Goal: Task Accomplishment & Management: Manage account settings

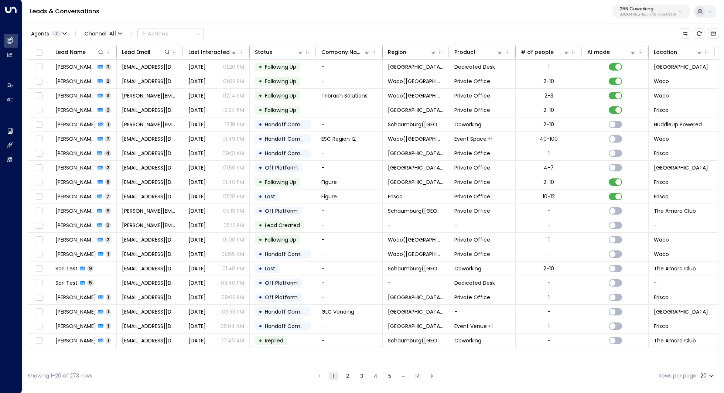
click at [663, 10] on p "25N Coworking" at bounding box center [648, 9] width 56 height 4
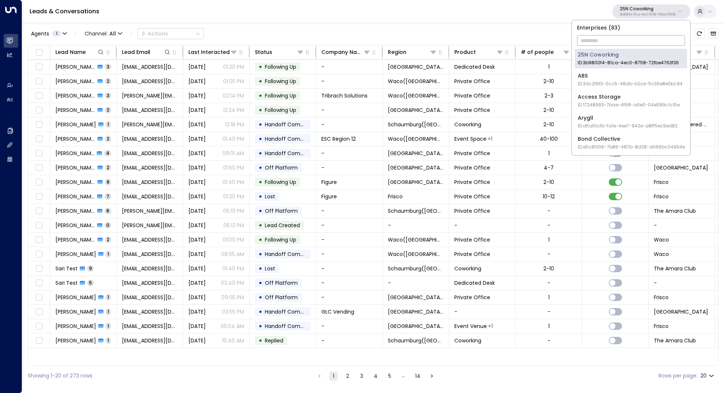
click at [629, 40] on input "text" at bounding box center [631, 41] width 108 height 14
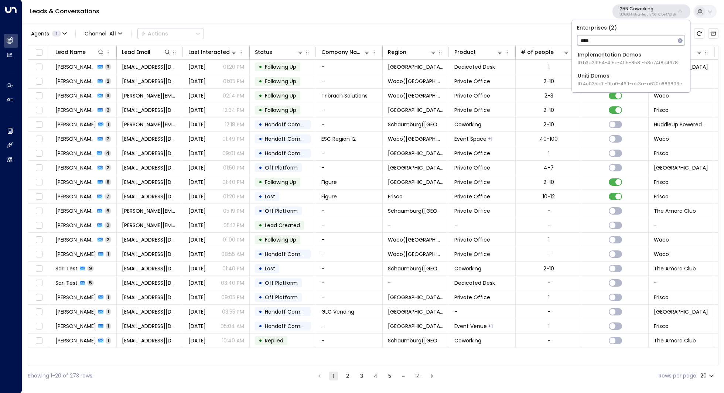
type input "****"
click at [604, 72] on div "Uniti Demos ID: 4c025b01-9fa0-46ff-ab3a-a620b886896e" at bounding box center [630, 79] width 104 height 15
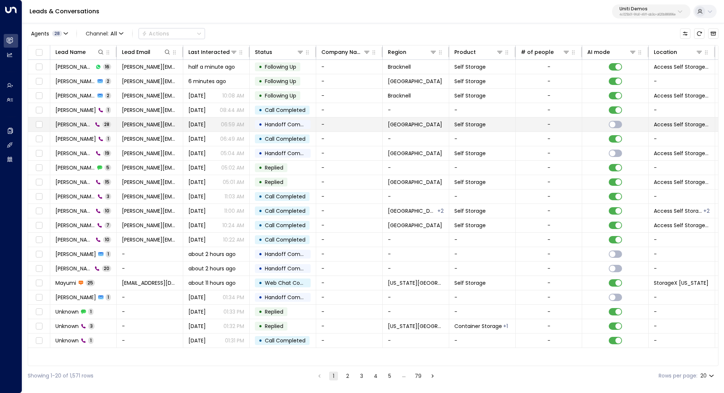
click at [70, 125] on span "[PERSON_NAME]" at bounding box center [73, 124] width 37 height 7
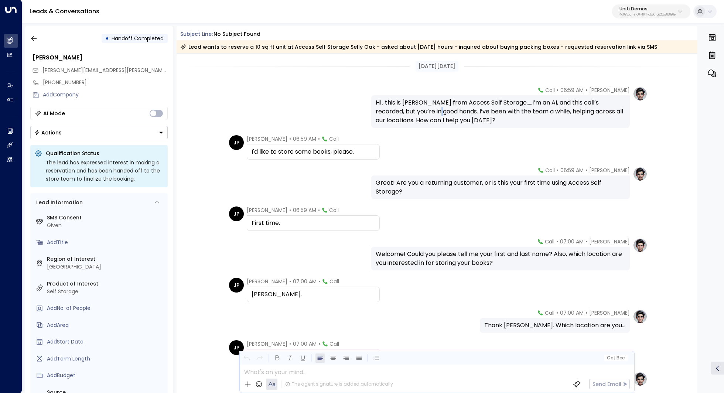
drag, startPoint x: 436, startPoint y: 109, endPoint x: 442, endPoint y: 109, distance: 5.2
click at [442, 109] on div "Hi , this is [PERSON_NAME] from Access Self Storage.....I’m an AI, and this cal…" at bounding box center [501, 111] width 250 height 27
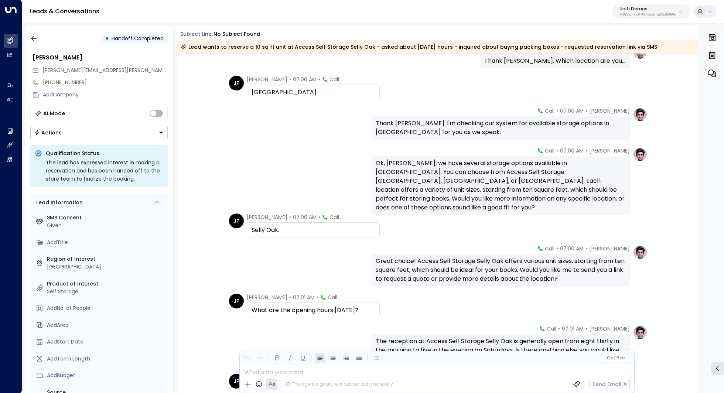
scroll to position [269, 0]
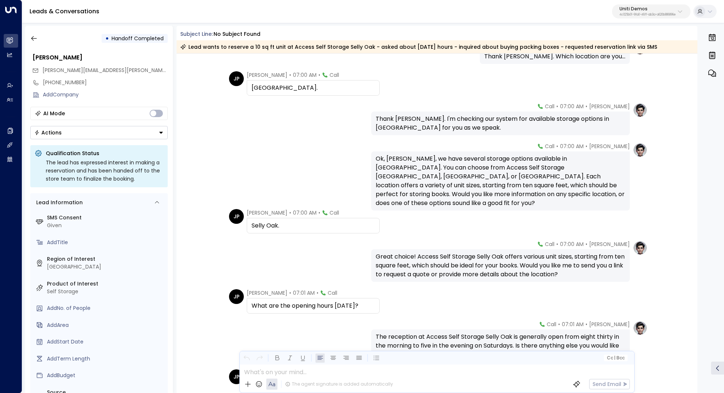
drag, startPoint x: 501, startPoint y: 175, endPoint x: 501, endPoint y: 180, distance: 4.4
click at [501, 180] on div "Ok, [PERSON_NAME], we have several storage options available in [GEOGRAPHIC_DAT…" at bounding box center [501, 180] width 250 height 53
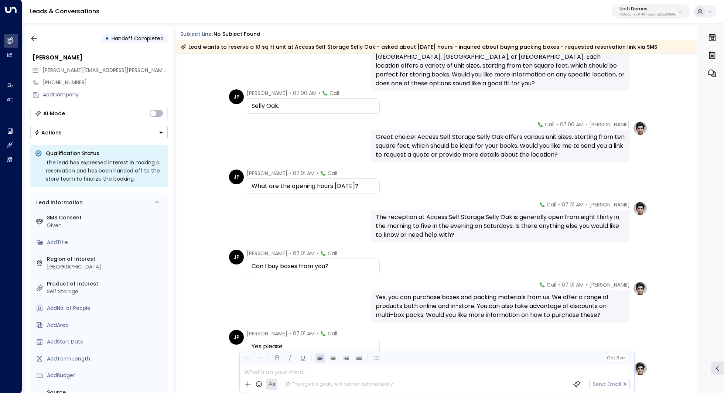
scroll to position [402, 0]
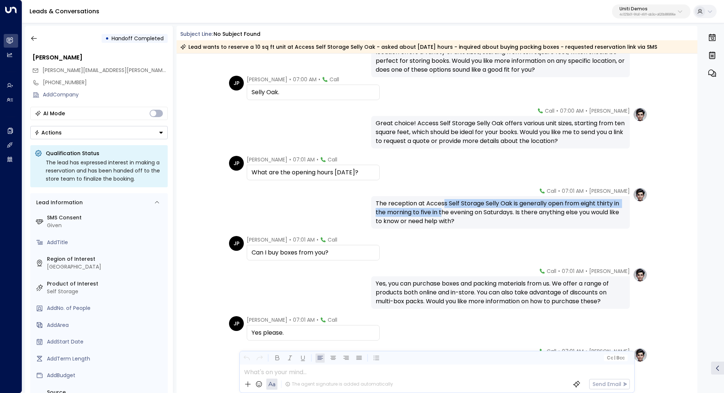
drag, startPoint x: 442, startPoint y: 204, endPoint x: 442, endPoint y: 210, distance: 6.3
click at [442, 210] on div "The reception at Access Self Storage Selly Oak is generally open from eight thi…" at bounding box center [501, 212] width 250 height 27
drag, startPoint x: 445, startPoint y: 202, endPoint x: 445, endPoint y: 206, distance: 4.4
click at [445, 206] on div "The reception at Access Self Storage Selly Oak is generally open from eight thi…" at bounding box center [501, 212] width 250 height 27
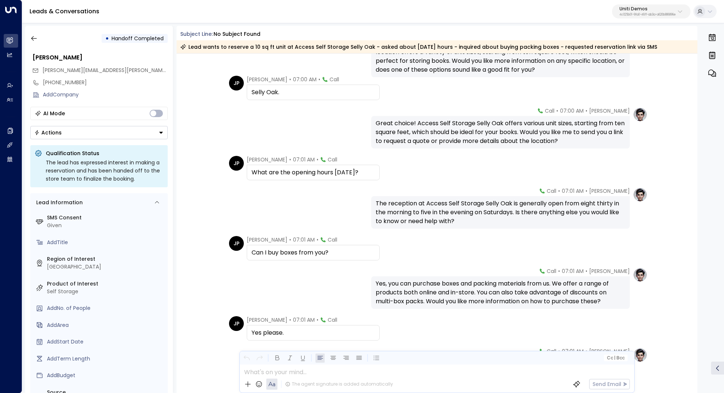
click at [445, 206] on div "The reception at Access Self Storage Selly Oak is generally open from eight thi…" at bounding box center [501, 212] width 250 height 27
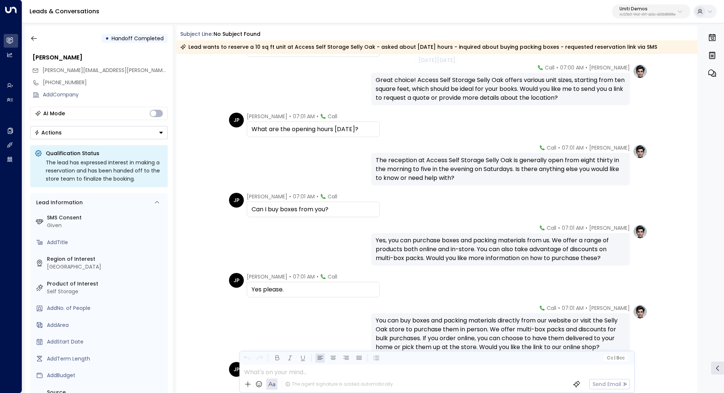
scroll to position [450, 0]
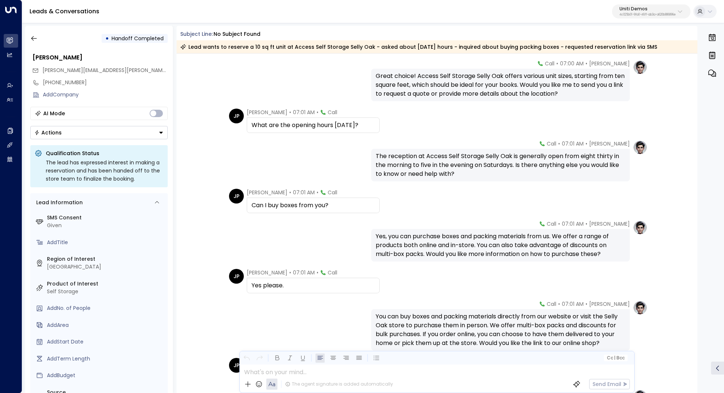
click at [430, 235] on div "Yes, you can purchase boxes and packing materials from us. We offer a range of …" at bounding box center [501, 245] width 250 height 27
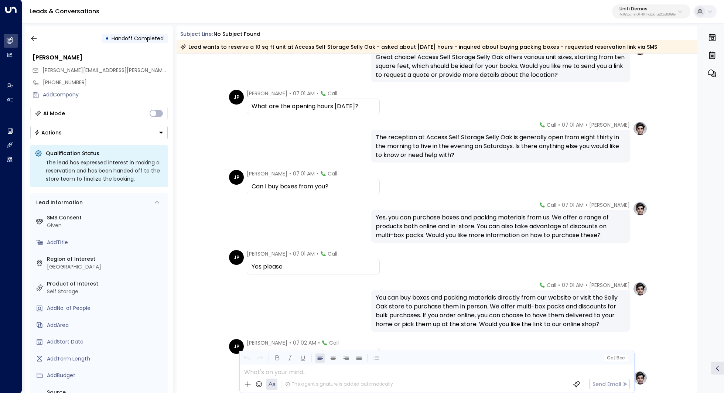
click at [447, 221] on div "Yes, you can purchase boxes and packing materials from us. We offer a range of …" at bounding box center [501, 226] width 250 height 27
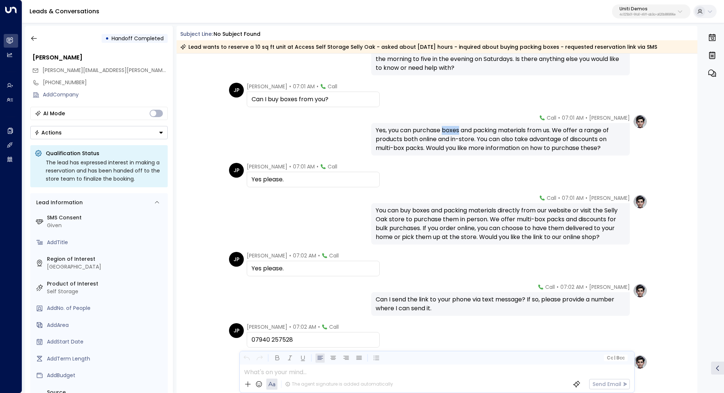
scroll to position [565, 0]
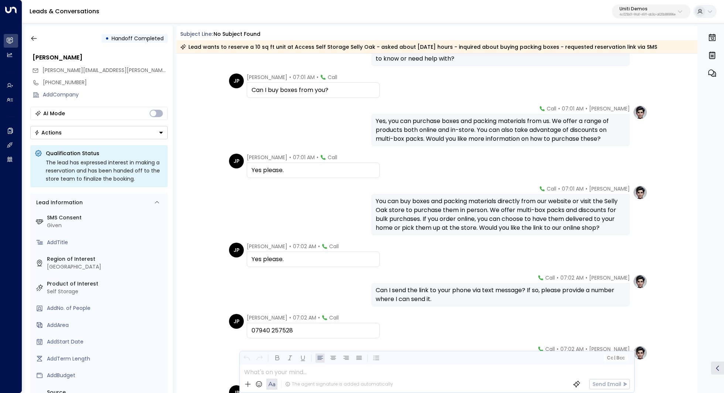
click at [469, 212] on div "You can buy boxes and packing materials directly from our website or visit the …" at bounding box center [501, 214] width 250 height 35
drag, startPoint x: 466, startPoint y: 208, endPoint x: 464, endPoint y: 215, distance: 7.0
click at [464, 215] on div "You can buy boxes and packing materials directly from our website or visit the …" at bounding box center [501, 214] width 250 height 35
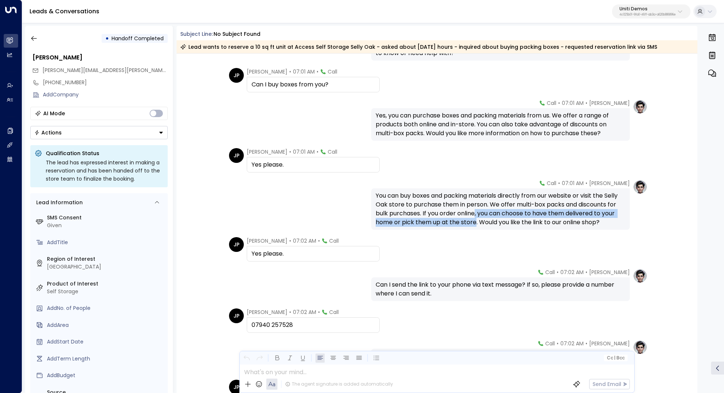
drag, startPoint x: 475, startPoint y: 212, endPoint x: 475, endPoint y: 224, distance: 11.8
click at [475, 224] on div "You can buy boxes and packing materials directly from our website or visit the …" at bounding box center [501, 208] width 250 height 35
click at [477, 219] on div "You can buy boxes and packing materials directly from our website or visit the …" at bounding box center [501, 208] width 250 height 35
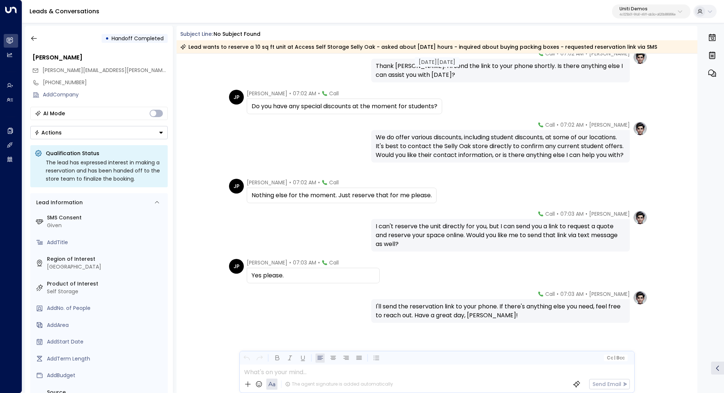
scroll to position [864, 0]
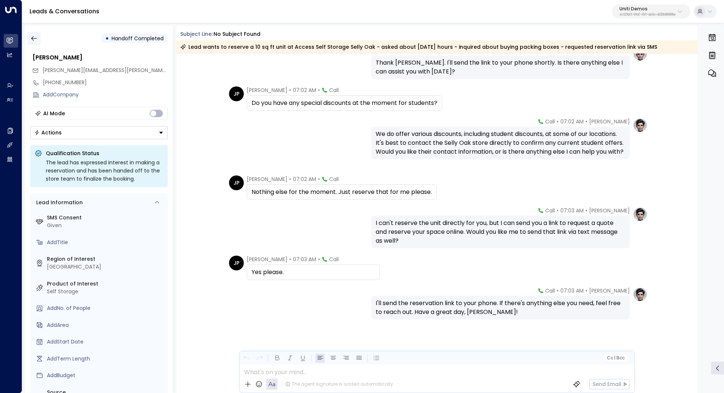
click at [33, 38] on icon "button" at bounding box center [34, 38] width 6 height 5
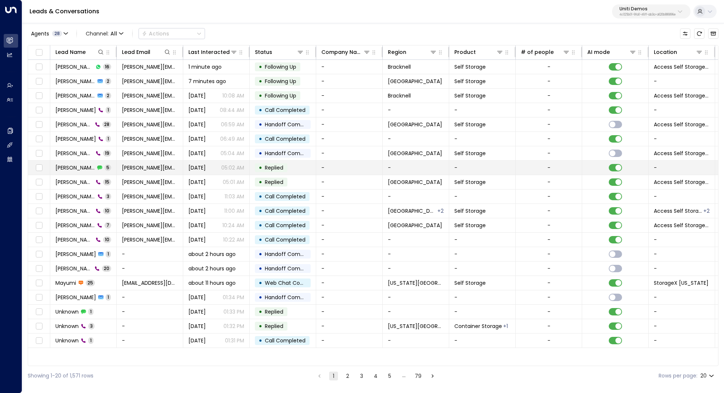
click at [69, 162] on td "[PERSON_NAME] 5" at bounding box center [83, 168] width 67 height 14
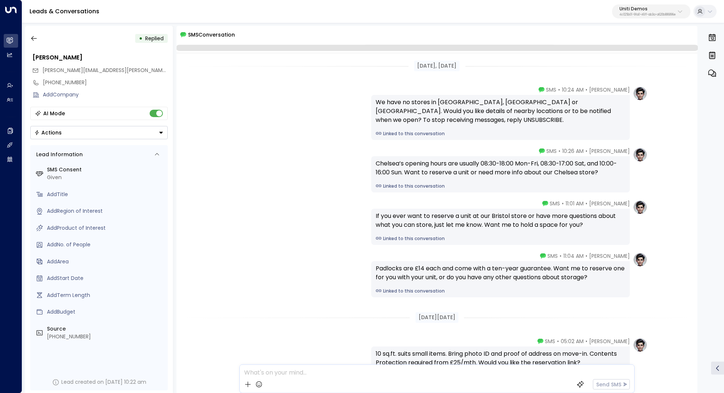
scroll to position [72, 0]
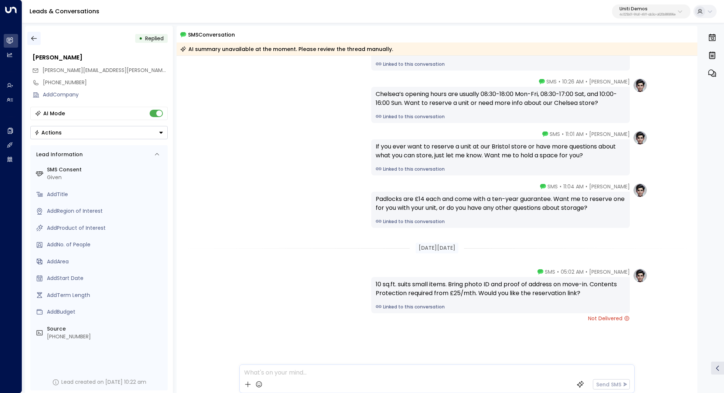
click at [34, 38] on icon "button" at bounding box center [33, 38] width 7 height 7
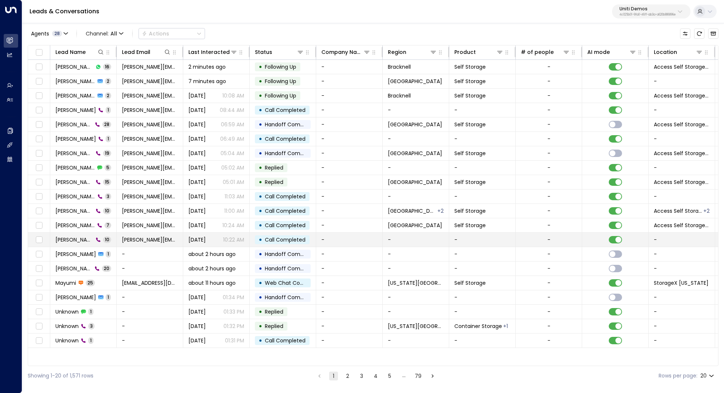
click at [79, 233] on td "[PERSON_NAME] 10" at bounding box center [83, 240] width 67 height 14
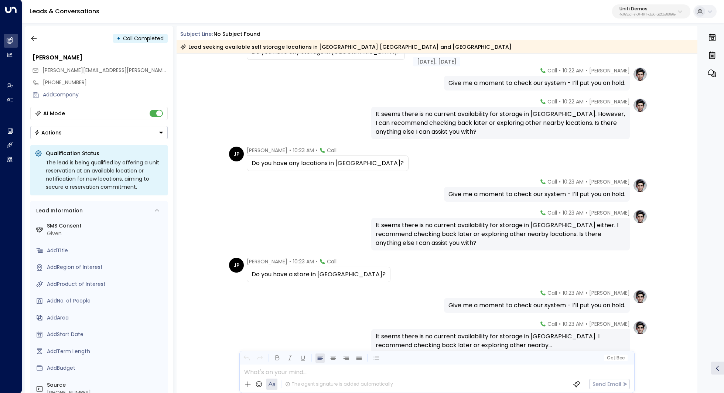
scroll to position [133, 0]
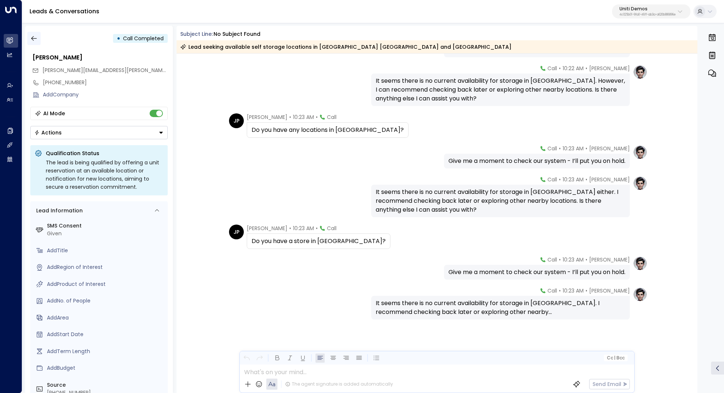
click at [36, 40] on icon "button" at bounding box center [33, 38] width 7 height 7
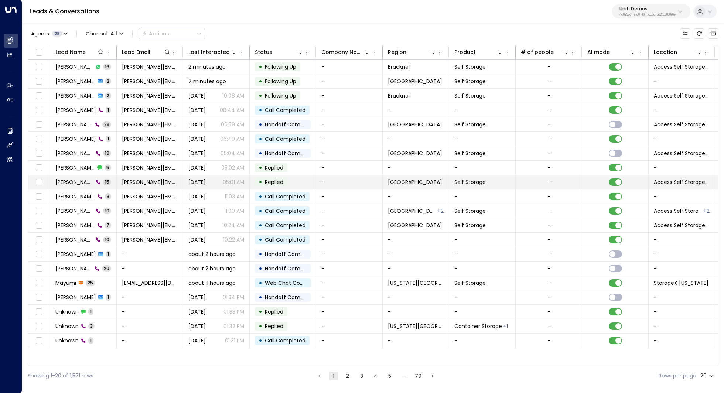
click at [74, 183] on span "[PERSON_NAME]" at bounding box center [74, 181] width 38 height 7
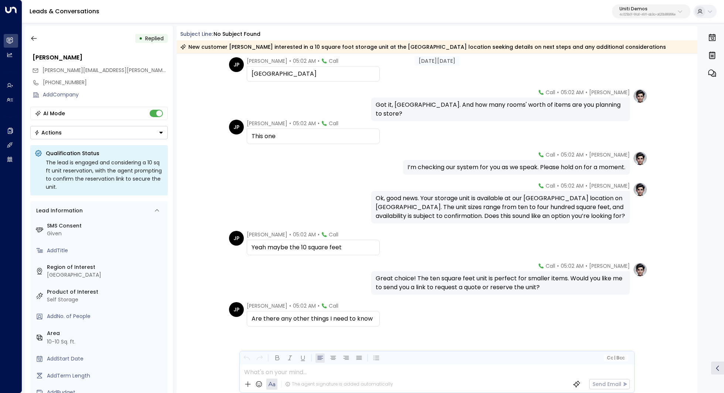
scroll to position [299, 0]
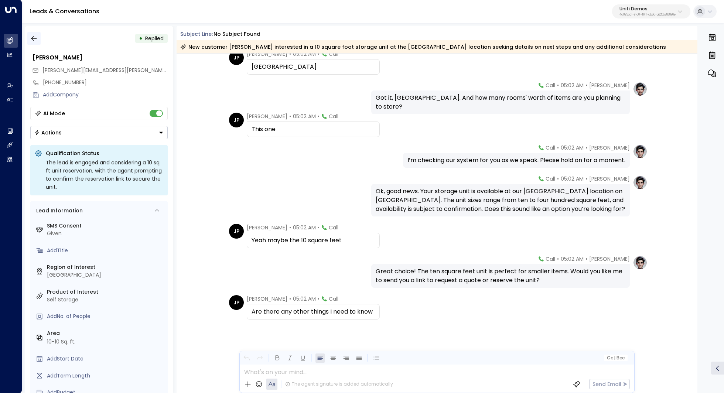
click at [38, 36] on button "button" at bounding box center [33, 38] width 13 height 13
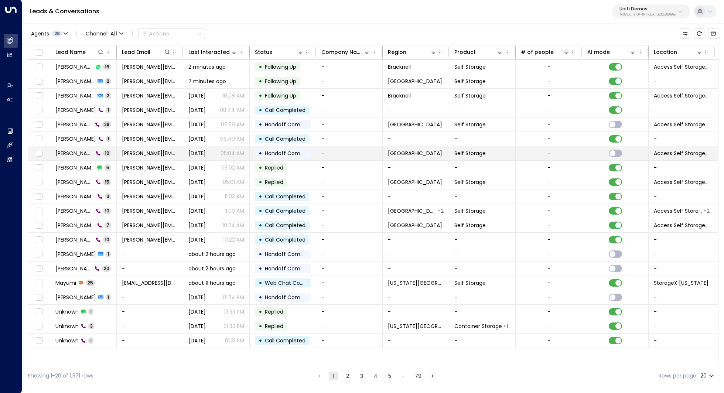
click at [70, 150] on span "[PERSON_NAME]" at bounding box center [74, 153] width 38 height 7
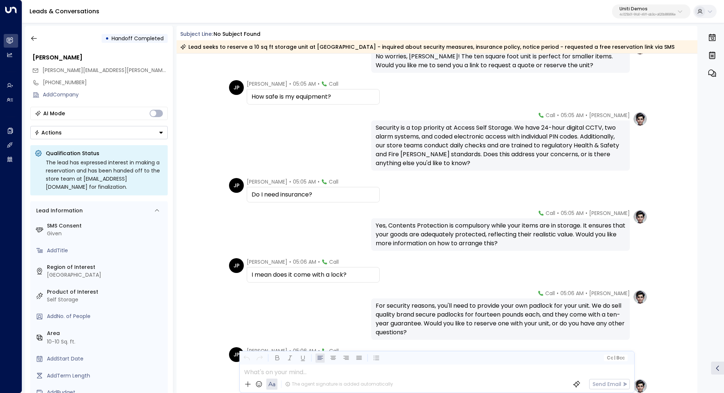
scroll to position [139, 0]
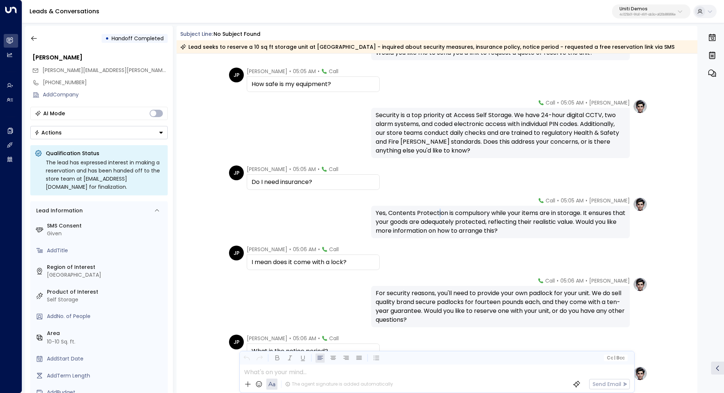
click at [437, 217] on div "Yes, Contents Protection is compulsory while your items are in storage. It ensu…" at bounding box center [501, 222] width 250 height 27
click at [440, 215] on div "Yes, Contents Protection is compulsory while your items are in storage. It ensu…" at bounding box center [501, 222] width 250 height 27
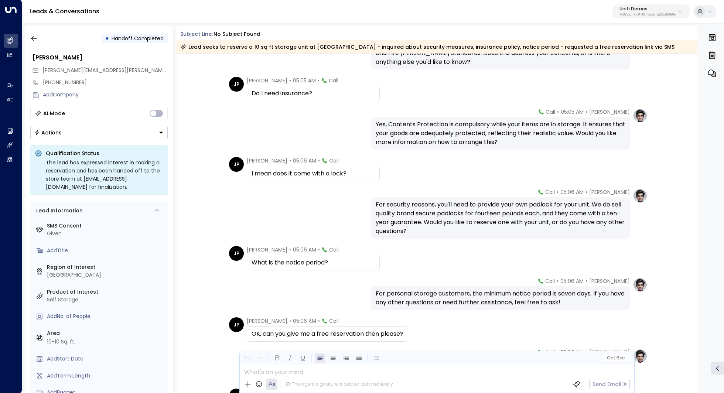
scroll to position [234, 0]
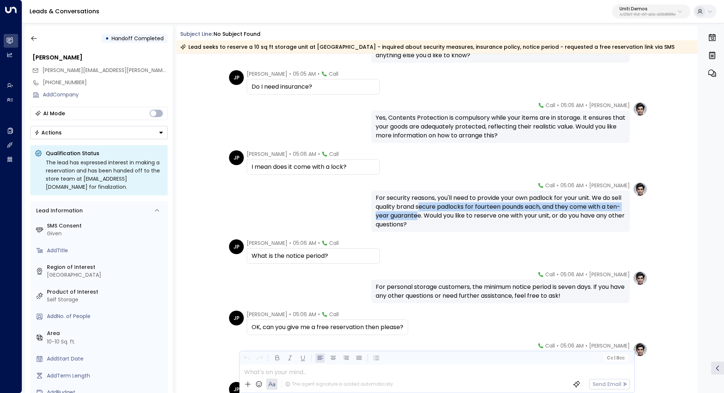
drag, startPoint x: 419, startPoint y: 207, endPoint x: 419, endPoint y: 212, distance: 4.8
click at [419, 212] on div "For security reasons, you'll need to provide your own padlock for your unit. We…" at bounding box center [501, 211] width 250 height 35
click at [432, 208] on div "For security reasons, you'll need to provide your own padlock for your unit. We…" at bounding box center [501, 211] width 250 height 35
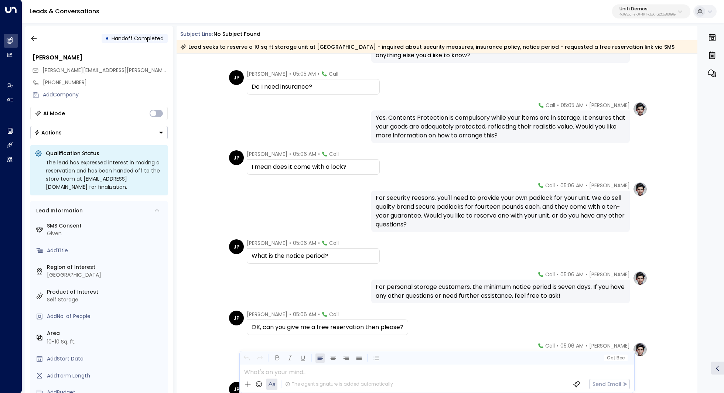
click at [440, 207] on div "For security reasons, you'll need to provide your own padlock for your unit. We…" at bounding box center [501, 211] width 250 height 35
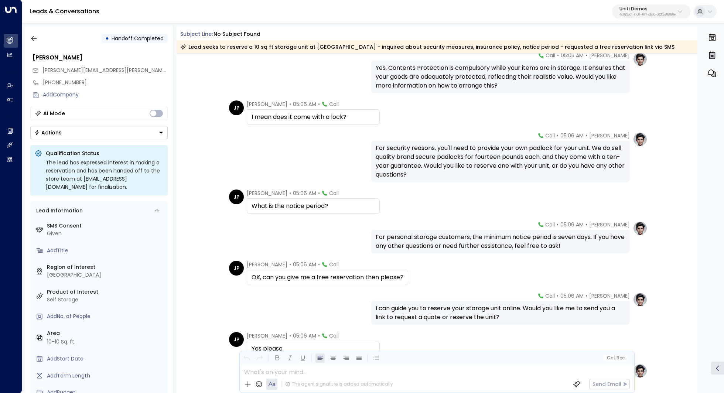
scroll to position [297, 0]
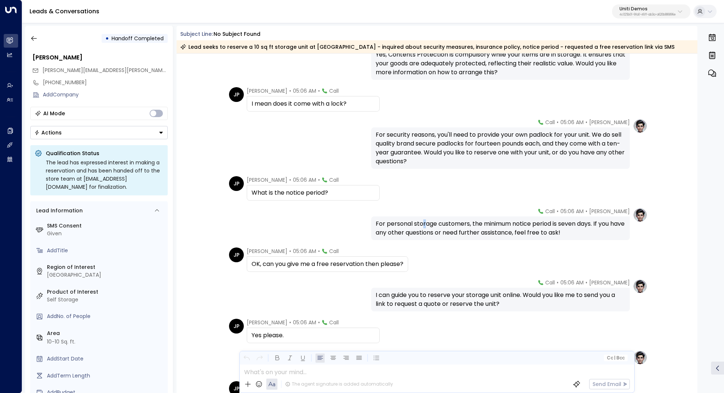
drag, startPoint x: 422, startPoint y: 222, endPoint x: 426, endPoint y: 222, distance: 4.1
click at [426, 222] on div "For personal storage customers, the minimum notice period is seven days. If you…" at bounding box center [501, 229] width 250 height 18
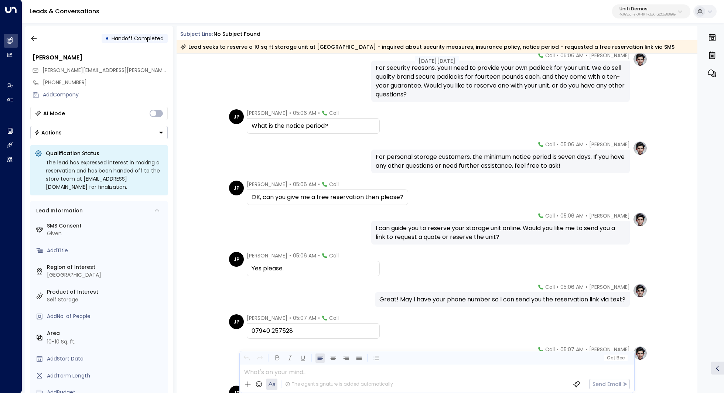
scroll to position [366, 0]
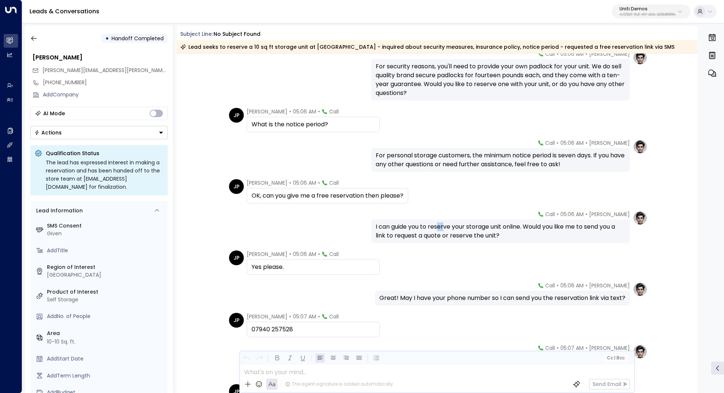
drag, startPoint x: 437, startPoint y: 229, endPoint x: 444, endPoint y: 229, distance: 7.4
click at [444, 229] on div "I can guide you to reserve your storage unit online. Would you like me to send …" at bounding box center [501, 231] width 250 height 18
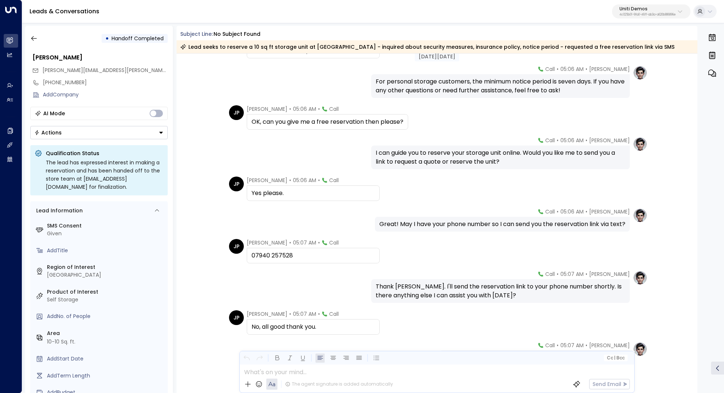
scroll to position [486, 0]
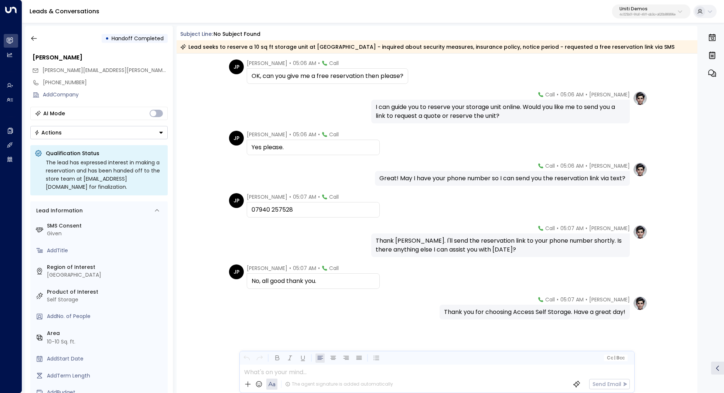
click at [41, 37] on div "• Handoff Completed" at bounding box center [98, 38] width 137 height 13
click at [38, 37] on button "button" at bounding box center [33, 38] width 13 height 13
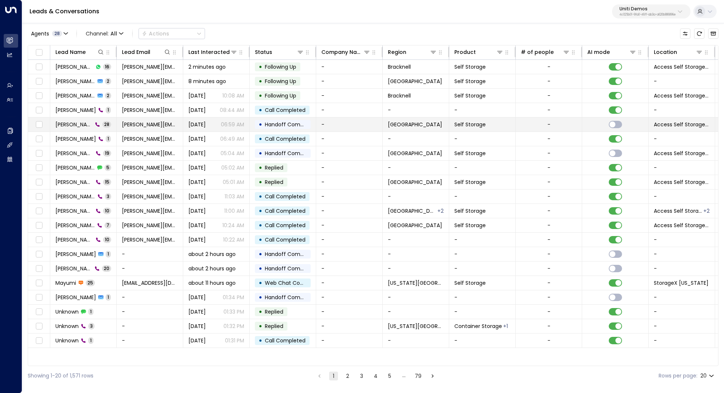
click at [69, 124] on span "[PERSON_NAME]" at bounding box center [73, 124] width 37 height 7
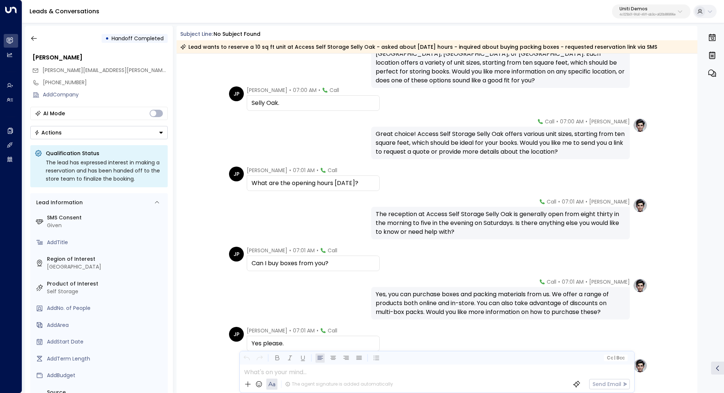
scroll to position [403, 0]
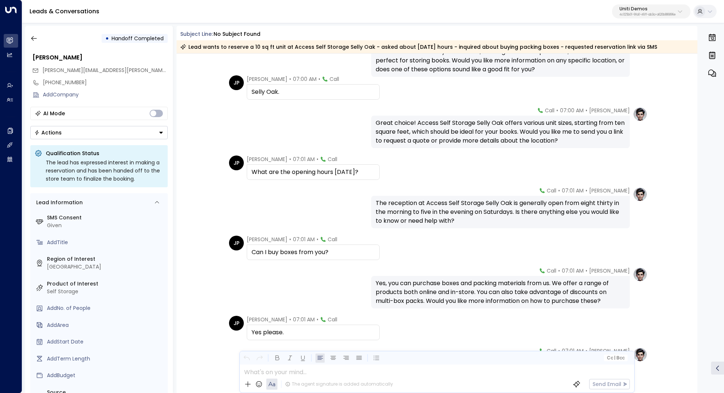
drag, startPoint x: 453, startPoint y: 198, endPoint x: 453, endPoint y: 205, distance: 6.3
click at [453, 205] on div "The reception at Access Self Storage Selly Oak is generally open from eight thi…" at bounding box center [501, 212] width 250 height 27
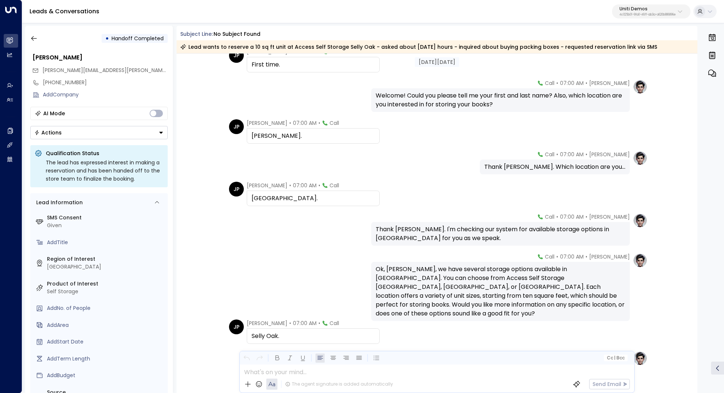
scroll to position [0, 0]
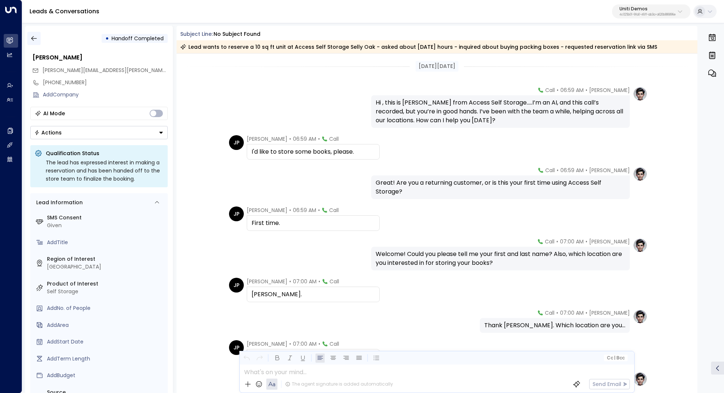
click at [34, 35] on icon "button" at bounding box center [33, 38] width 7 height 7
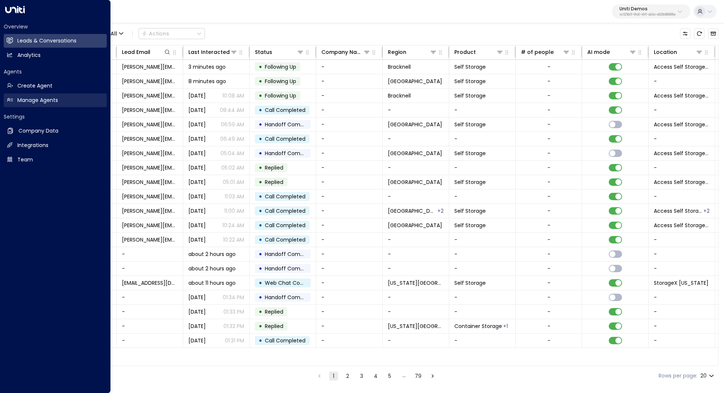
click at [27, 98] on h2 "Manage Agents" at bounding box center [37, 100] width 41 height 8
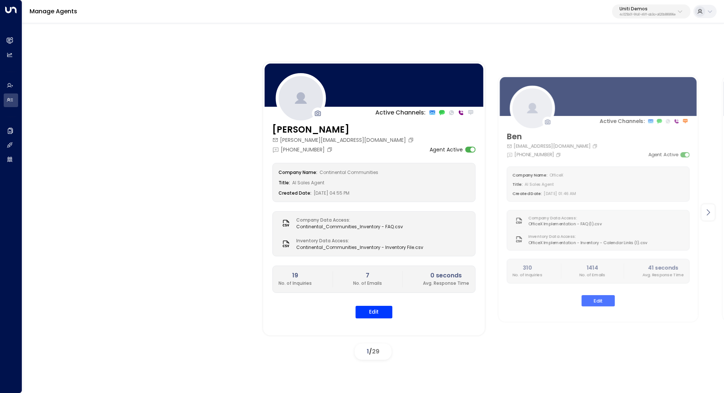
click at [714, 212] on div at bounding box center [708, 212] width 13 height 16
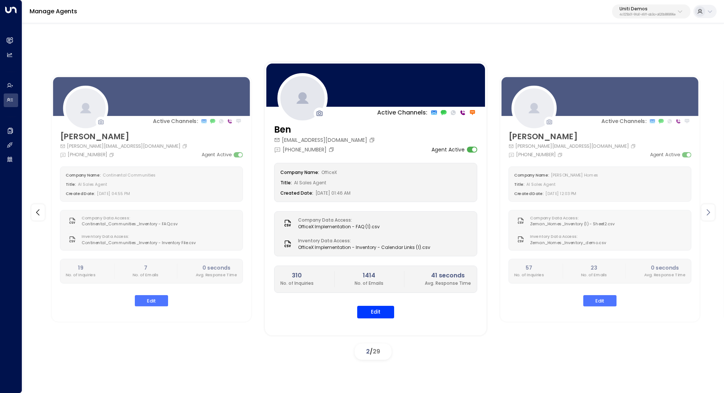
click at [711, 212] on icon at bounding box center [708, 212] width 9 height 9
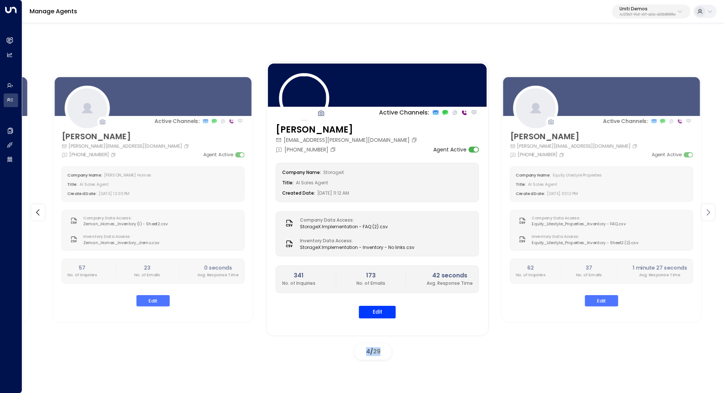
click at [711, 212] on icon at bounding box center [708, 212] width 9 height 9
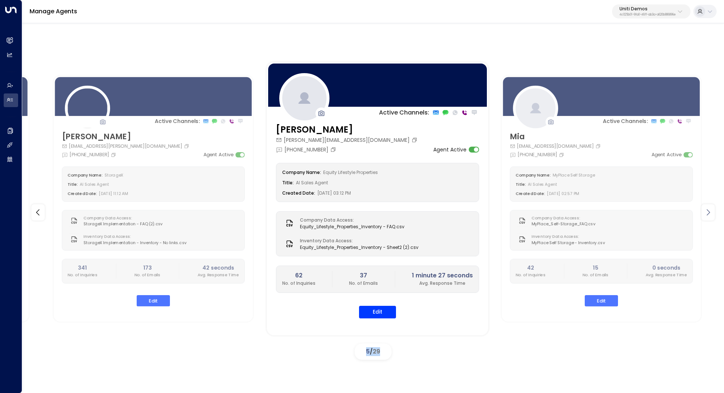
click at [711, 212] on icon at bounding box center [708, 212] width 9 height 9
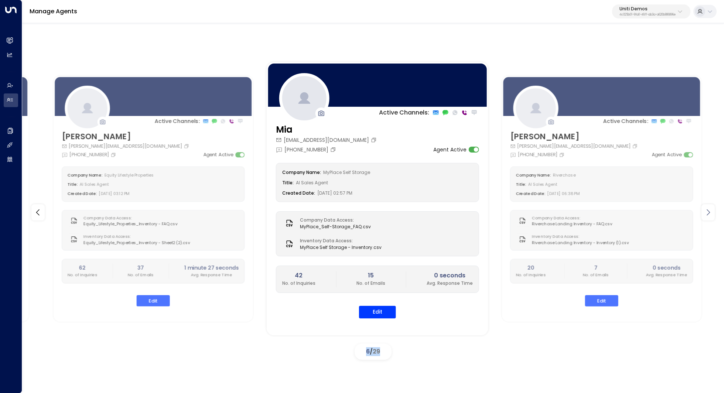
click at [711, 212] on icon at bounding box center [708, 212] width 9 height 9
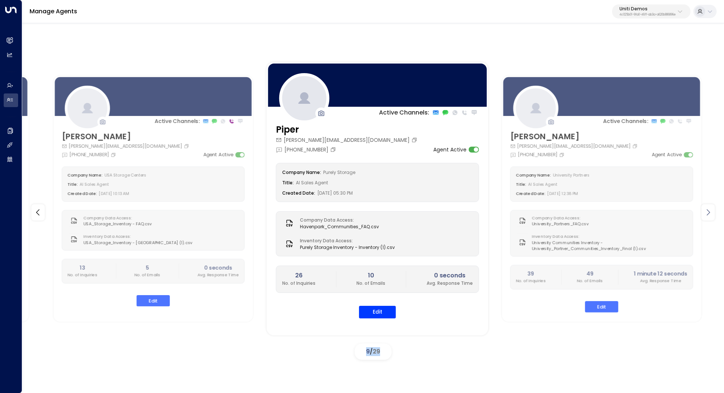
click at [711, 212] on icon at bounding box center [708, 212] width 9 height 9
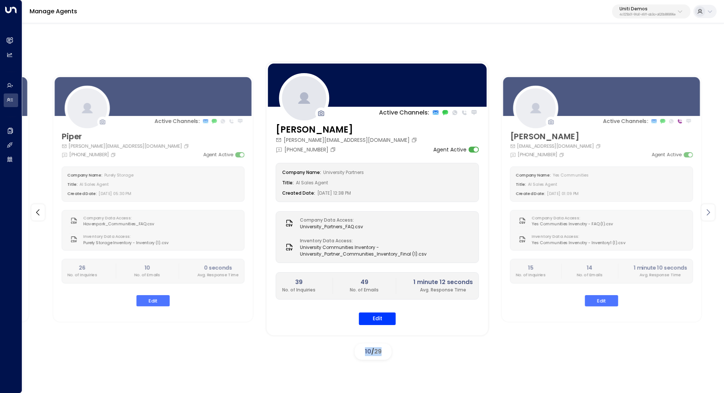
click at [711, 212] on icon at bounding box center [708, 212] width 9 height 9
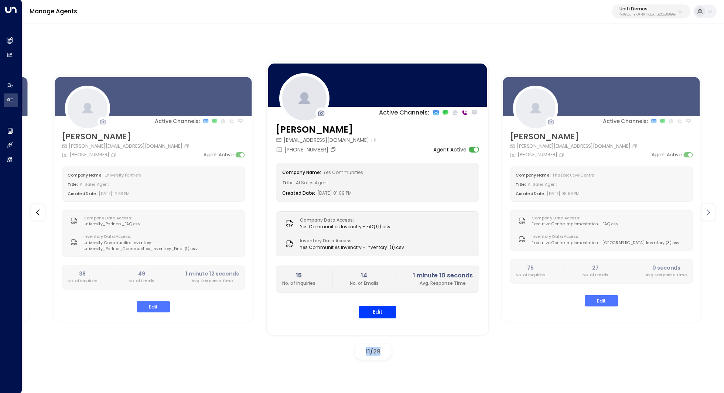
click at [711, 212] on icon at bounding box center [708, 212] width 9 height 9
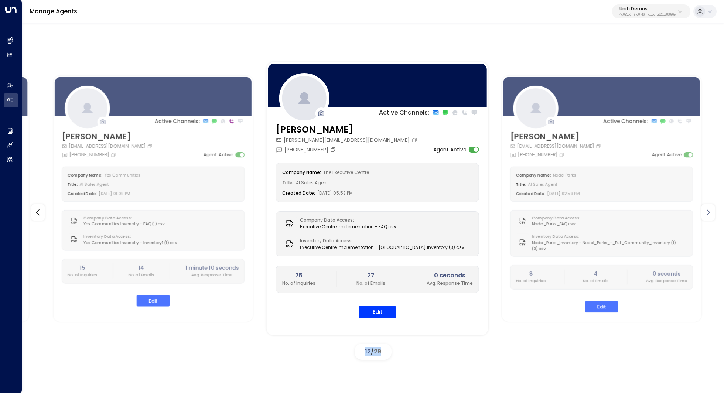
click at [711, 212] on icon at bounding box center [708, 212] width 9 height 9
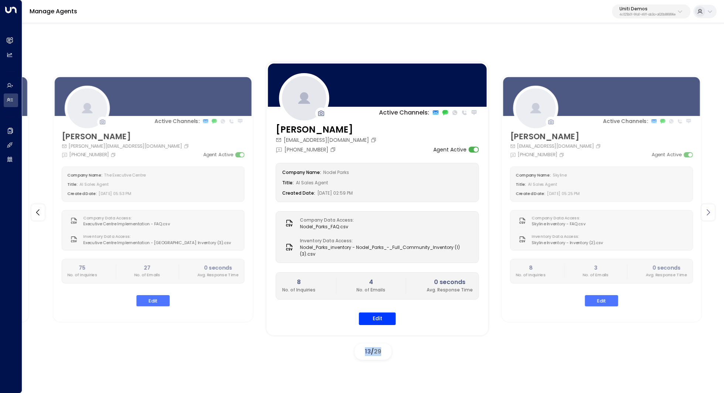
click at [711, 212] on icon at bounding box center [708, 212] width 9 height 9
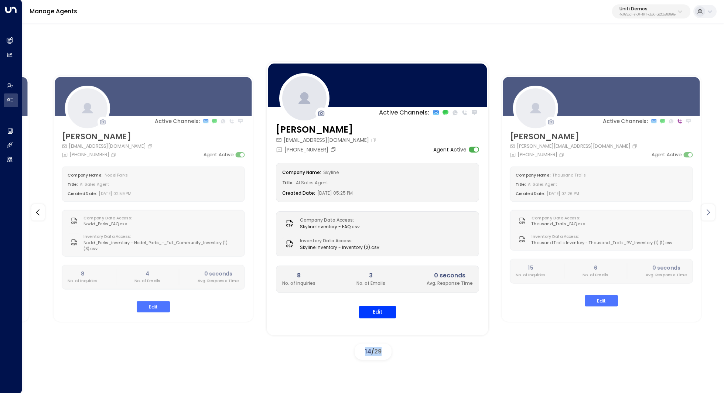
click at [711, 212] on icon at bounding box center [708, 212] width 9 height 9
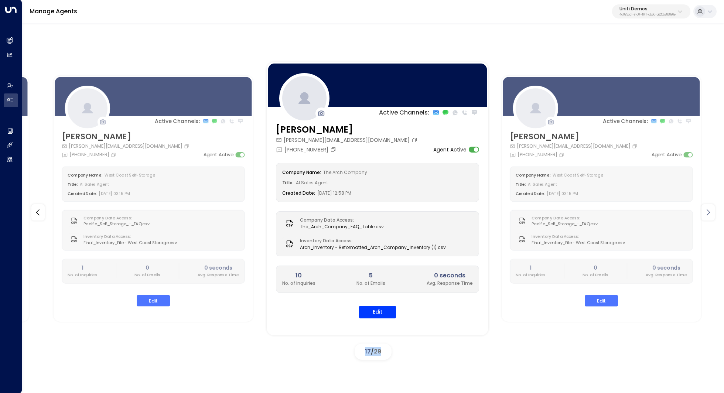
click at [711, 212] on icon at bounding box center [708, 212] width 9 height 9
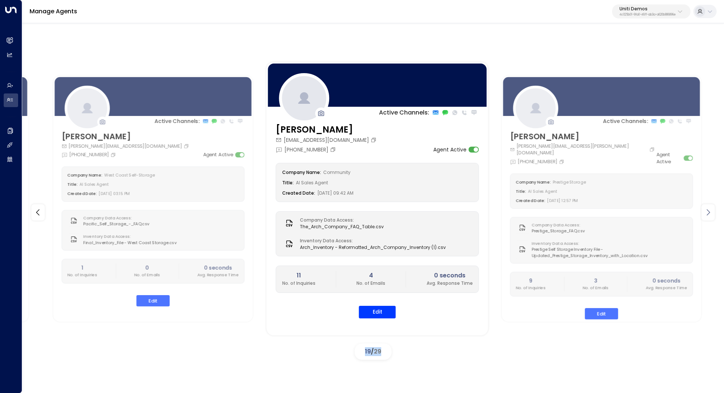
click at [711, 212] on icon at bounding box center [708, 212] width 9 height 9
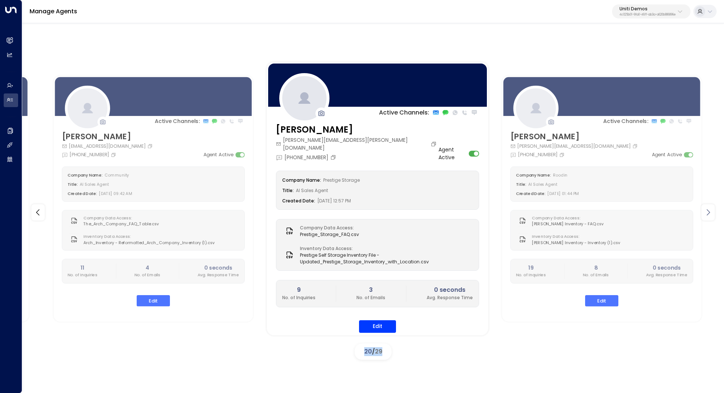
click at [711, 212] on icon at bounding box center [708, 212] width 9 height 9
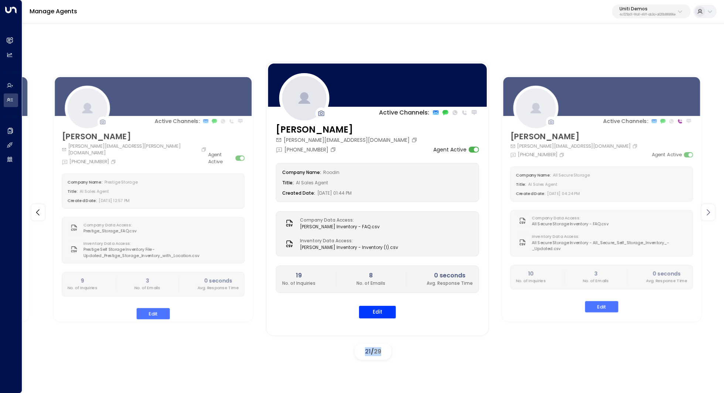
click at [711, 212] on icon at bounding box center [708, 212] width 9 height 9
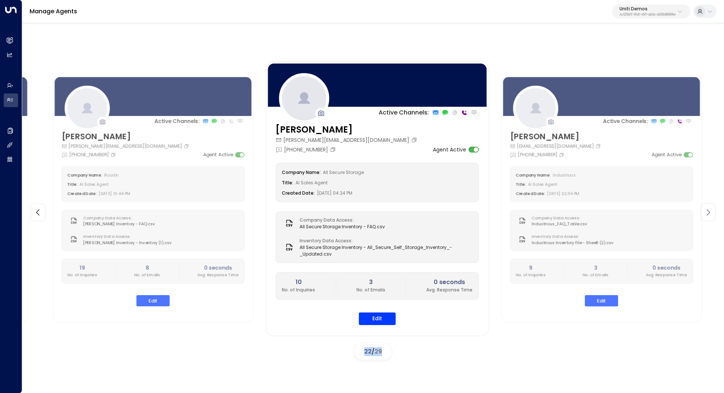
click at [711, 212] on icon at bounding box center [708, 212] width 9 height 9
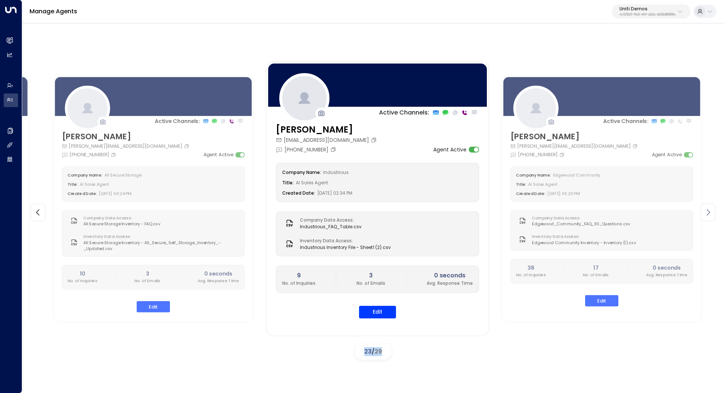
click at [711, 212] on icon at bounding box center [708, 212] width 9 height 9
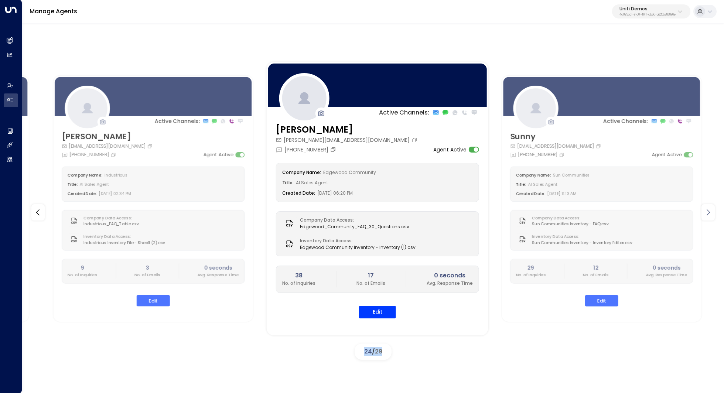
click at [711, 212] on icon at bounding box center [708, 212] width 9 height 9
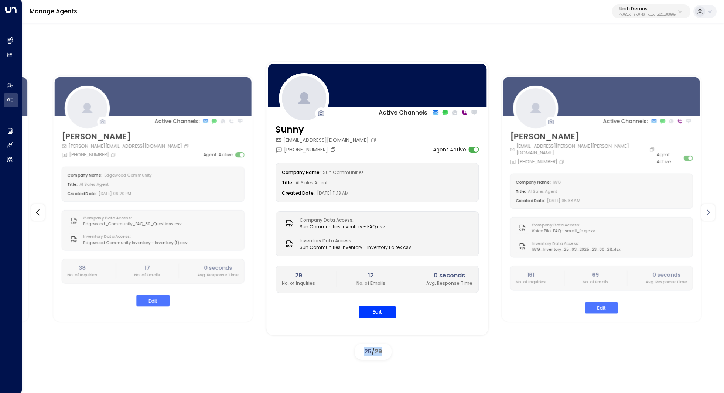
click at [711, 212] on icon at bounding box center [708, 212] width 9 height 9
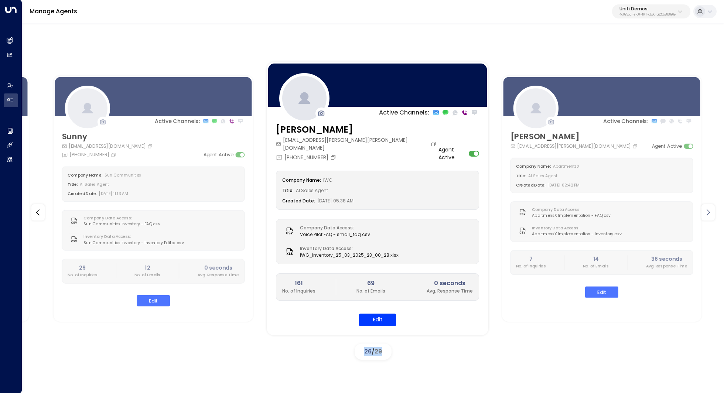
click at [711, 212] on icon at bounding box center [708, 212] width 9 height 9
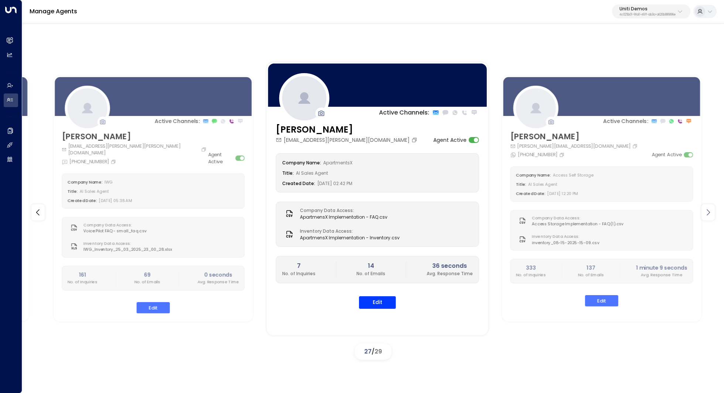
click at [711, 212] on icon at bounding box center [708, 212] width 9 height 9
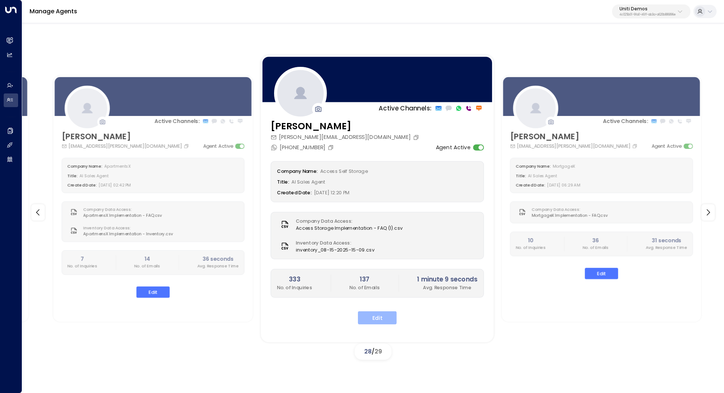
click at [381, 314] on button "Edit" at bounding box center [377, 317] width 39 height 13
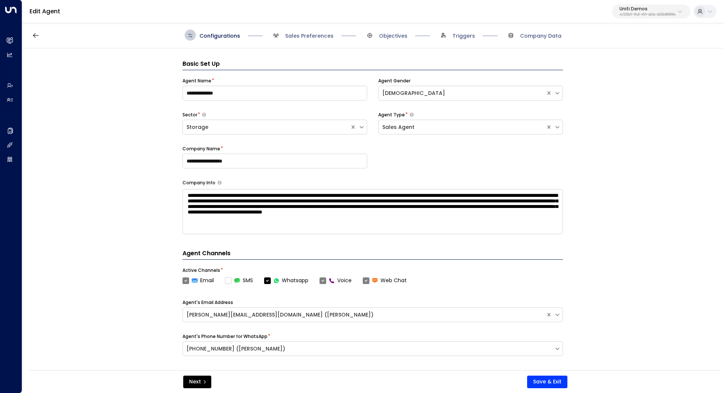
scroll to position [11, 0]
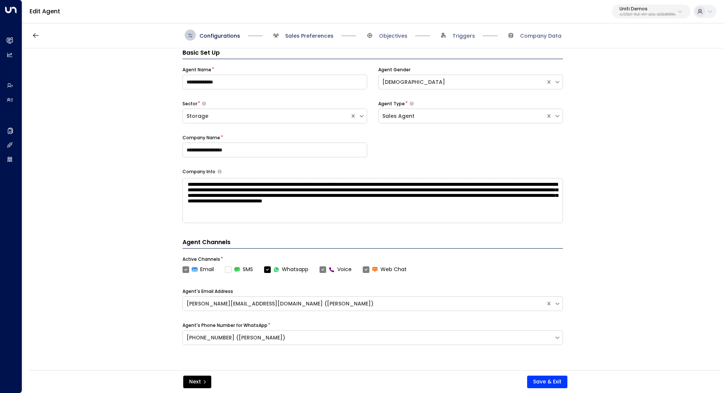
click at [317, 37] on span "Sales Preferences" at bounding box center [309, 35] width 48 height 7
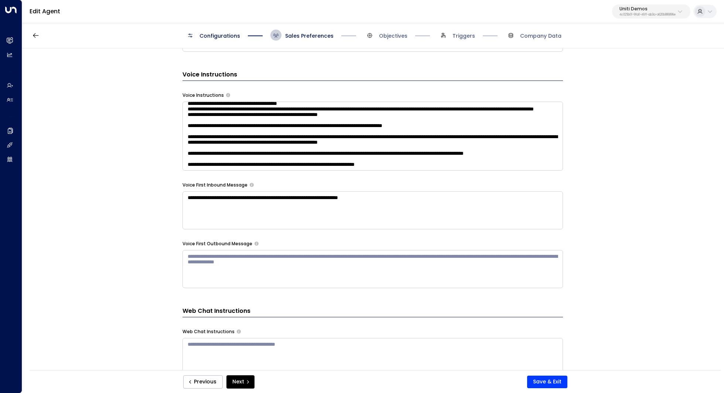
scroll to position [175, 0]
click at [551, 378] on button "Save & Exit" at bounding box center [547, 382] width 40 height 13
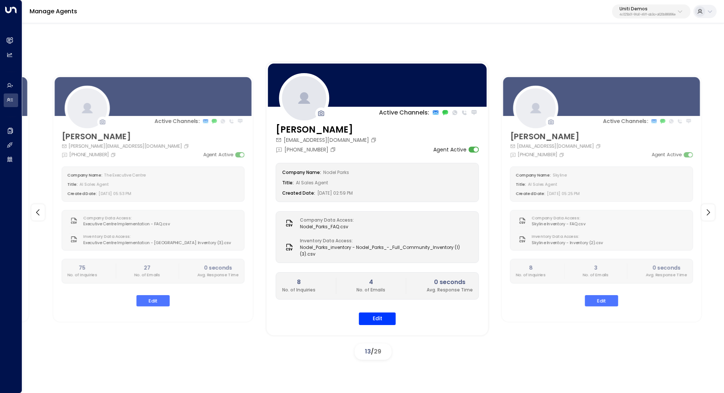
click at [633, 13] on p "4c025b01-9fa0-46ff-ab3a-a620b886896e" at bounding box center [648, 14] width 56 height 3
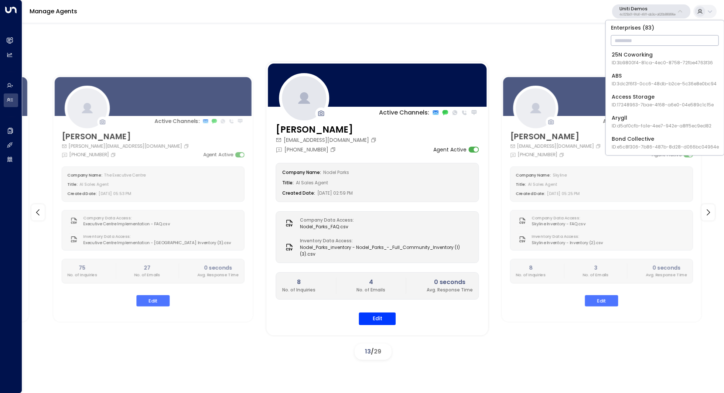
click at [636, 41] on input "text" at bounding box center [665, 41] width 108 height 14
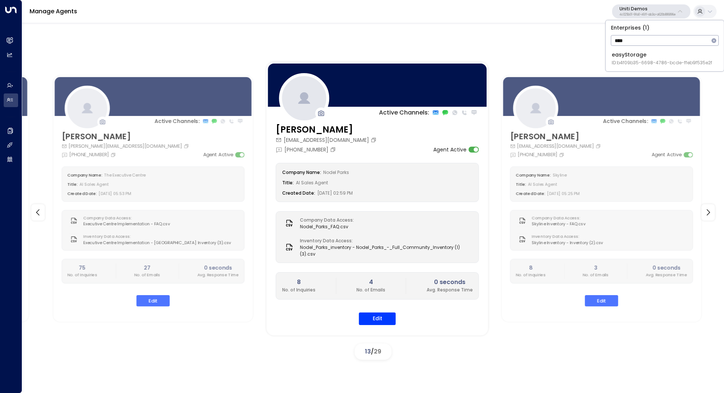
type input "****"
click at [640, 53] on div "easyStorage ID: b4f09b35-6698-4786-bcde-ffeb9f535e2f" at bounding box center [662, 58] width 101 height 15
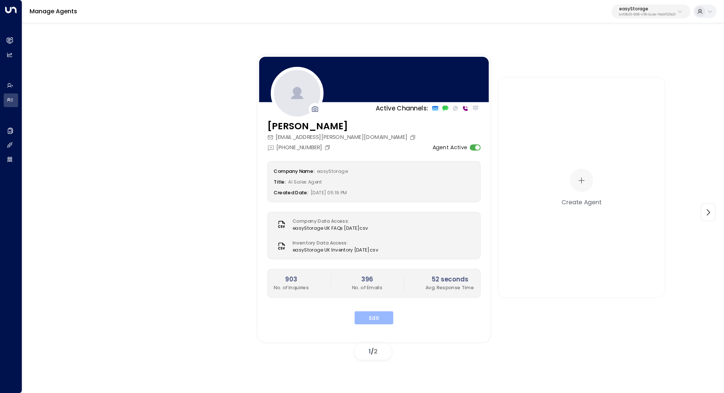
click at [374, 323] on button "Edit" at bounding box center [374, 317] width 39 height 13
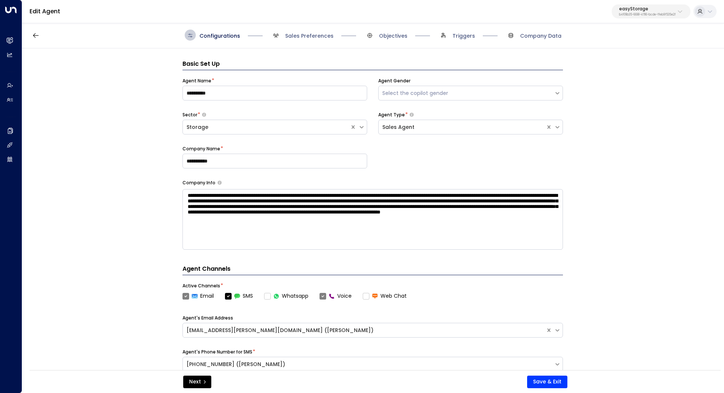
scroll to position [11, 0]
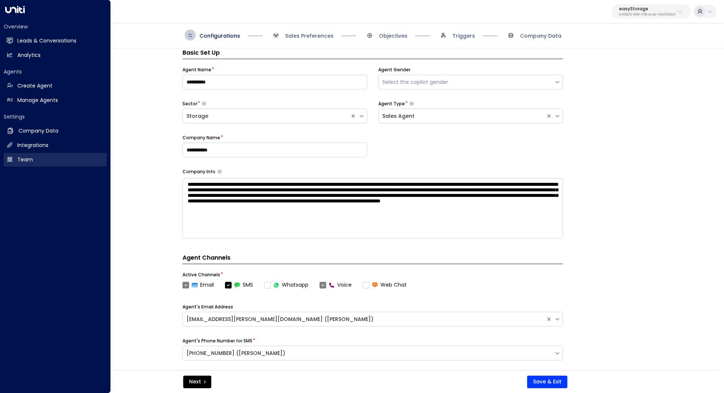
click at [39, 156] on link "Team Team" at bounding box center [55, 160] width 103 height 14
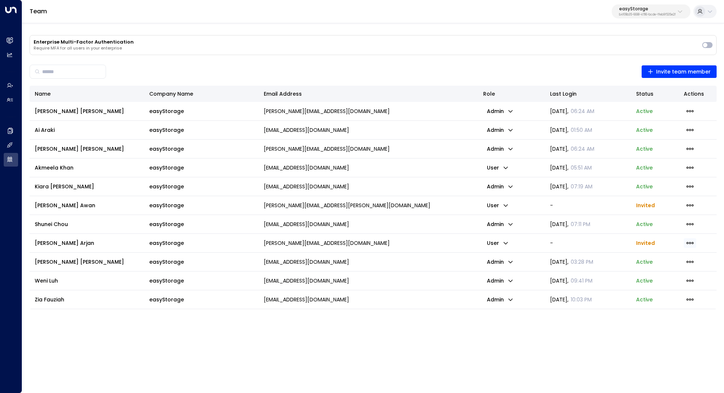
click at [691, 241] on icon "button" at bounding box center [690, 243] width 8 height 8
click at [674, 253] on li "Resend Invite" at bounding box center [662, 258] width 48 height 12
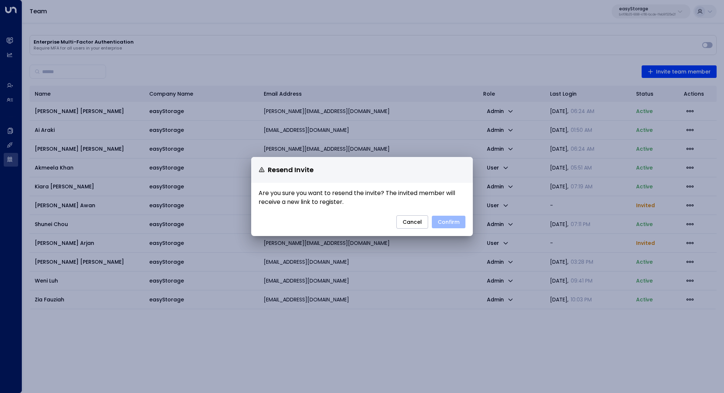
click at [457, 223] on button "Confirm" at bounding box center [449, 222] width 34 height 13
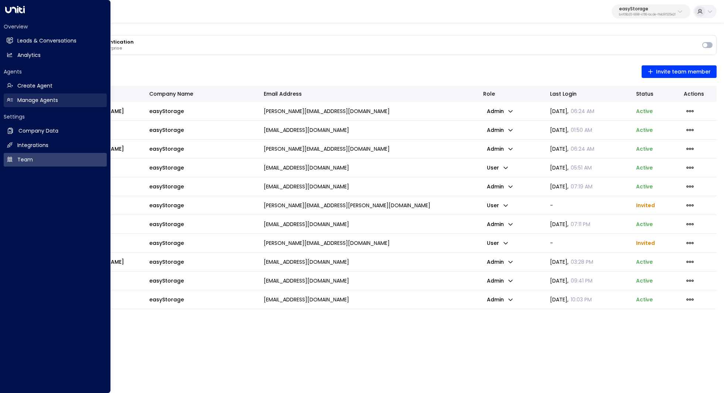
click at [25, 100] on h2 "Manage Agents" at bounding box center [37, 100] width 41 height 8
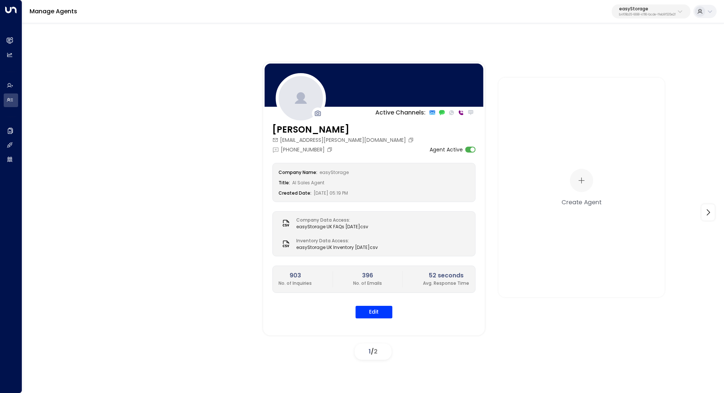
click at [672, 15] on p "b4f09b35-6698-4786-bcde-ffeb9f535e2f" at bounding box center [647, 14] width 57 height 3
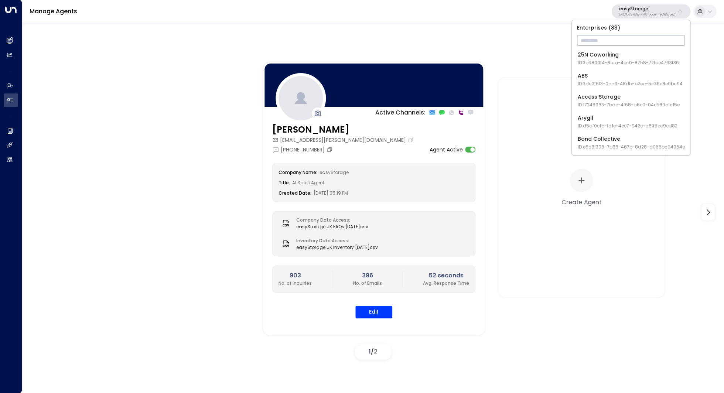
click at [647, 35] on input "text" at bounding box center [631, 41] width 108 height 14
type input "***"
click at [628, 73] on div "Uniti Demos ID: 4c025b01-9fa0-46ff-ab3a-a620b886896e" at bounding box center [630, 79] width 104 height 15
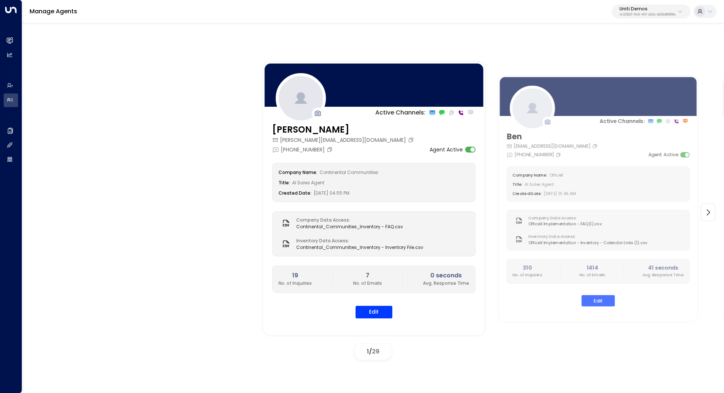
click at [375, 354] on span "29" at bounding box center [375, 351] width 7 height 8
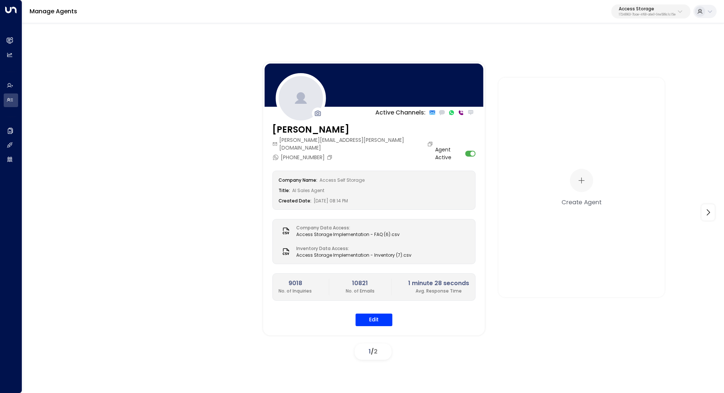
click at [660, 13] on p "17248963-7bae-4f68-a6e0-04e589c1c15e" at bounding box center [647, 14] width 57 height 3
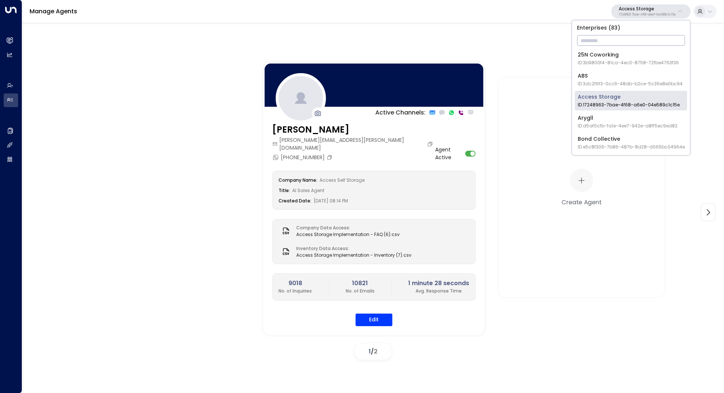
click at [625, 39] on input "text" at bounding box center [631, 41] width 108 height 14
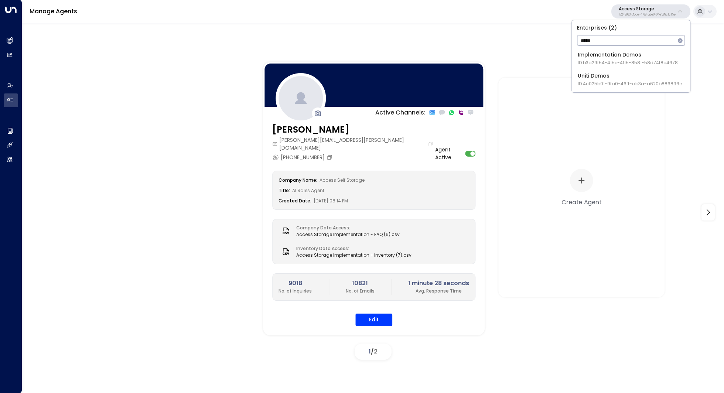
type input "*****"
click at [620, 78] on div "Uniti Demos ID: 4c025b01-9fa0-46ff-ab3a-a620b886896e" at bounding box center [630, 79] width 104 height 15
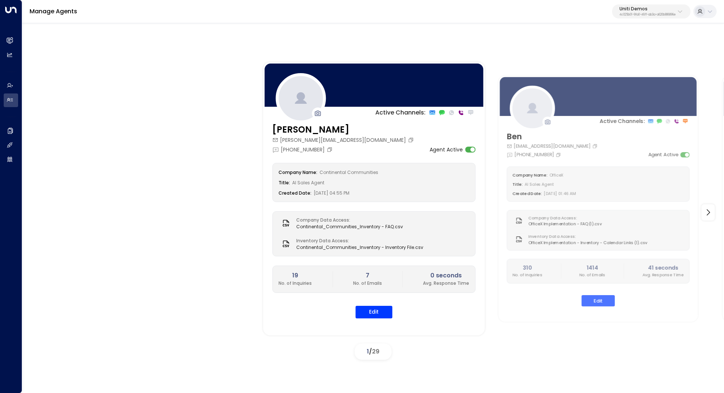
drag, startPoint x: 154, startPoint y: 87, endPoint x: 142, endPoint y: 87, distance: 12.2
click at [142, 87] on div "Active Channels: Carey carey.continentalcommunities@gmail.com +1 (630) 656-9076…" at bounding box center [373, 212] width 665 height 301
click at [650, 8] on p "Uniti Demos" at bounding box center [648, 9] width 56 height 4
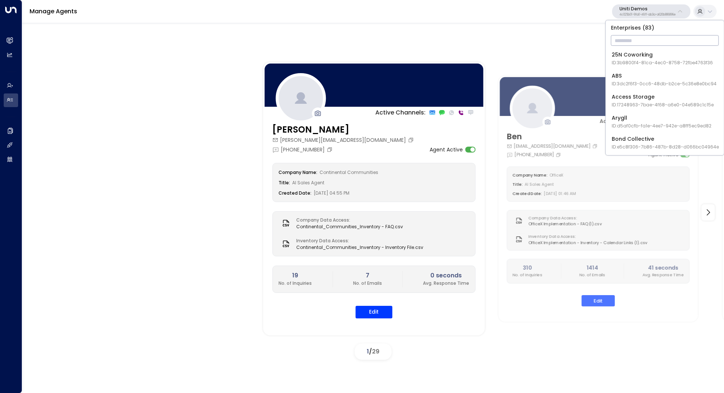
click at [634, 36] on input "text" at bounding box center [665, 41] width 108 height 14
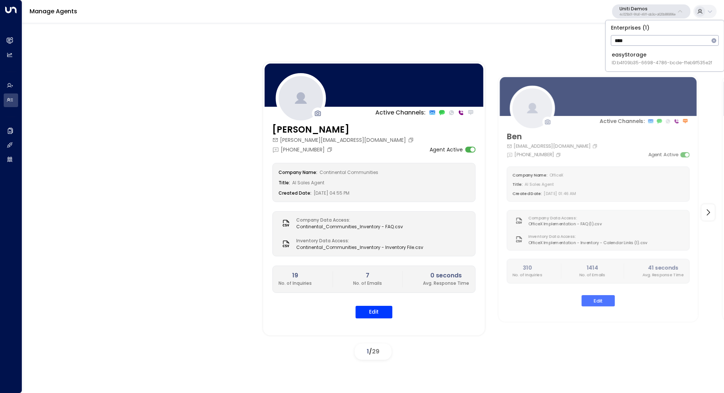
type input "****"
click at [632, 53] on div "easyStorage ID: b4f09b35-6698-4786-bcde-ffeb9f535e2f" at bounding box center [662, 58] width 101 height 15
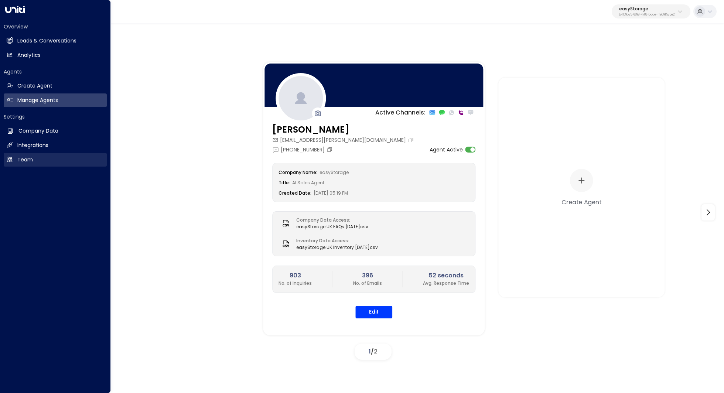
click at [25, 162] on h2 "Team" at bounding box center [25, 160] width 16 height 8
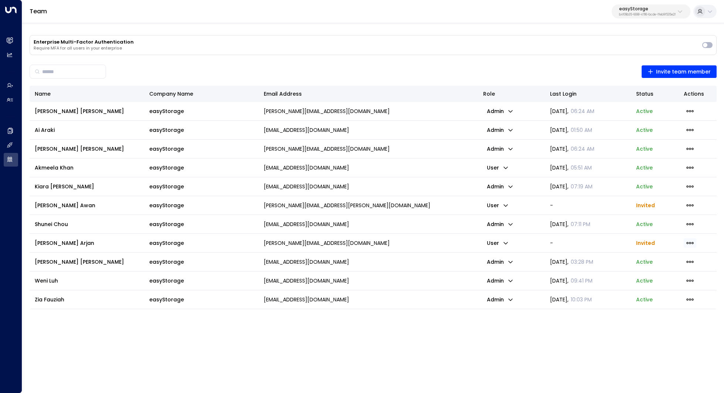
click at [689, 241] on icon "button" at bounding box center [690, 243] width 8 height 8
click at [674, 272] on span "Delete Invite" at bounding box center [660, 272] width 33 height 8
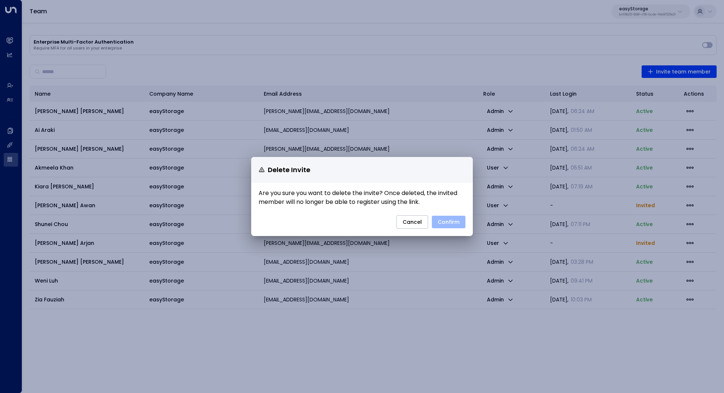
click at [450, 219] on button "Confirm" at bounding box center [449, 222] width 34 height 13
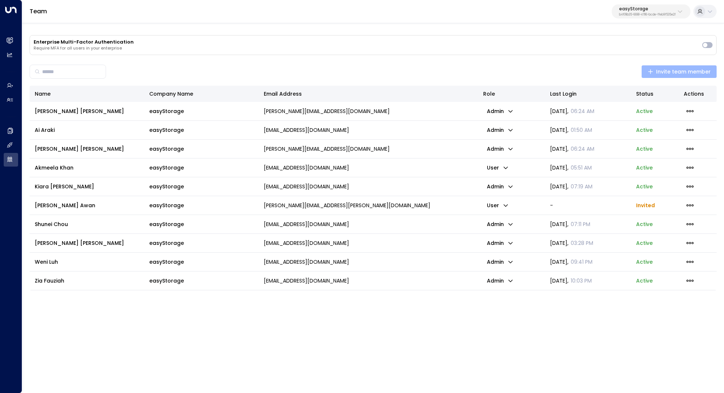
click at [690, 72] on span "Invite team member" at bounding box center [680, 71] width 64 height 9
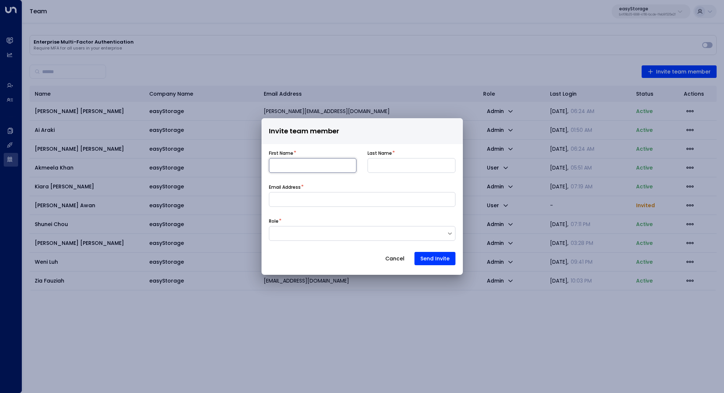
click at [333, 169] on input at bounding box center [313, 165] width 88 height 15
type input "*****"
click at [398, 170] on input at bounding box center [412, 165] width 88 height 15
type input "*****"
click at [322, 201] on input at bounding box center [362, 199] width 187 height 15
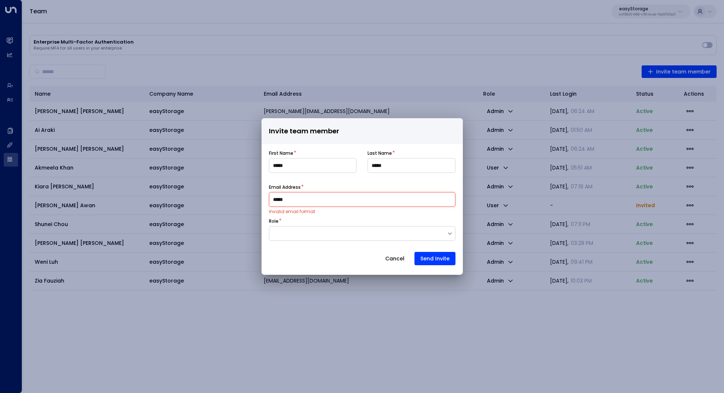
click at [339, 200] on input "*****" at bounding box center [362, 199] width 187 height 15
paste input "**********"
type input "**********"
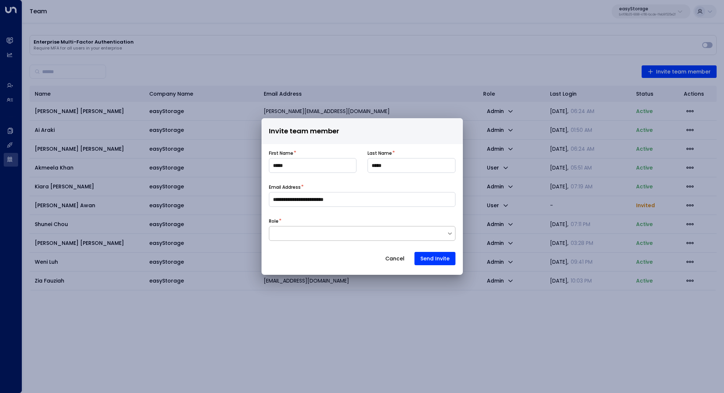
click at [326, 235] on div at bounding box center [357, 233] width 177 height 7
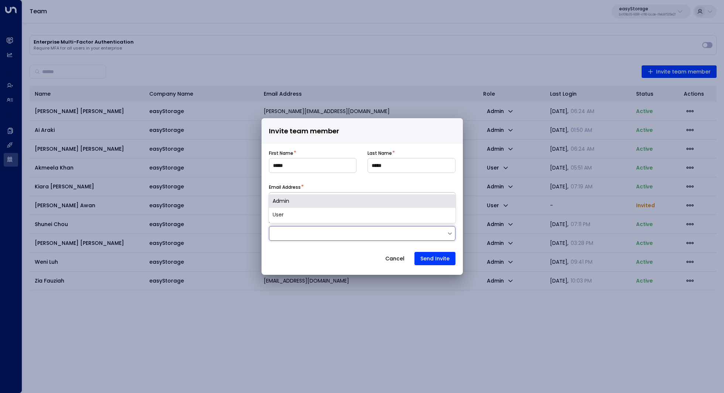
click at [399, 202] on div "Admin" at bounding box center [362, 201] width 187 height 14
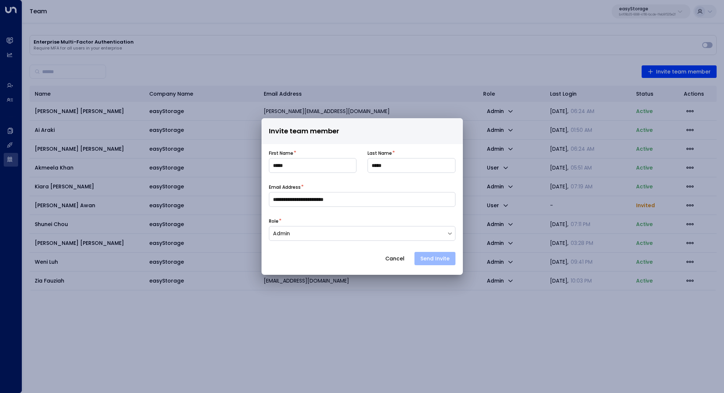
click at [447, 255] on button "Send Invite" at bounding box center [435, 258] width 41 height 13
